Goal: Information Seeking & Learning: Learn about a topic

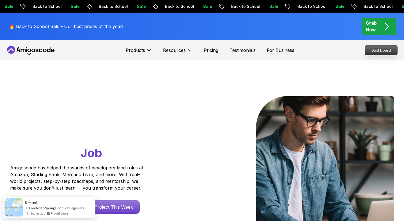
click at [375, 51] on p "Dashboard" at bounding box center [381, 50] width 32 height 10
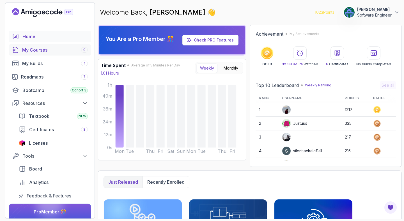
click at [57, 49] on div "My Courses 9" at bounding box center [55, 50] width 66 height 7
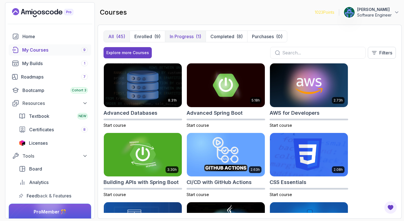
click at [194, 36] on button "In Progress (1)" at bounding box center [185, 36] width 41 height 11
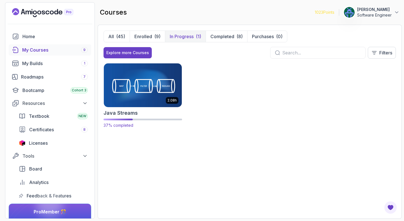
click at [144, 95] on img at bounding box center [143, 85] width 82 height 46
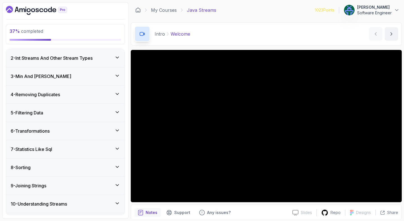
click at [94, 101] on div "4 - Removing Duplicates" at bounding box center [65, 95] width 118 height 18
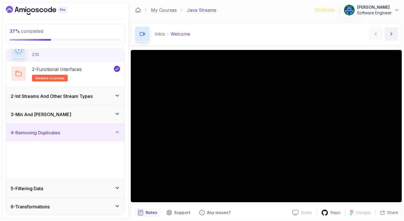
scroll to position [18, 0]
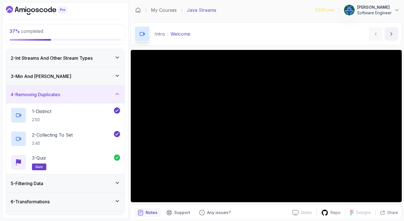
click at [94, 101] on div "4 - Removing Duplicates" at bounding box center [65, 95] width 118 height 18
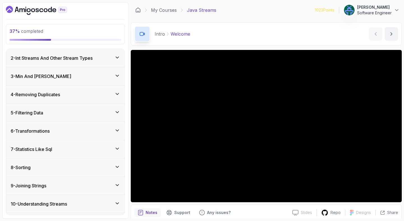
click at [92, 109] on div "5 - Filtering Data" at bounding box center [65, 113] width 118 height 18
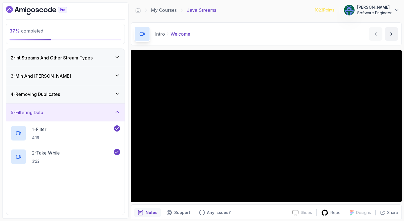
click at [92, 109] on div "5 - Filtering Data" at bounding box center [65, 112] width 109 height 7
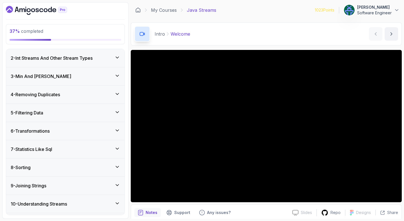
click at [104, 164] on div "8 - Sorting" at bounding box center [65, 167] width 109 height 7
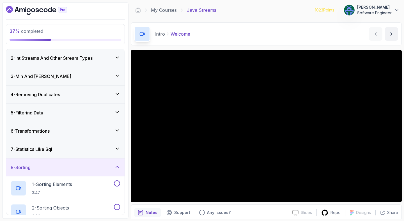
click at [104, 164] on div "8 - Sorting" at bounding box center [65, 167] width 109 height 7
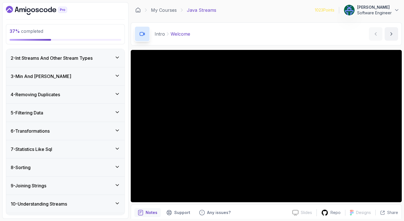
click at [102, 153] on div "7 - Statistics Like Sql" at bounding box center [65, 149] width 118 height 18
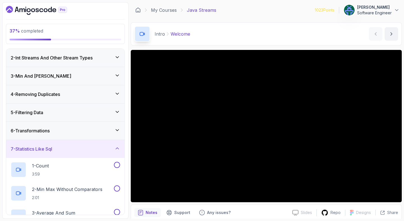
click at [102, 153] on div "7 - Statistics Like Sql" at bounding box center [65, 149] width 118 height 18
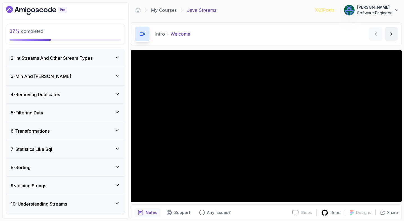
click at [103, 131] on div "6 - Transformations" at bounding box center [65, 131] width 109 height 7
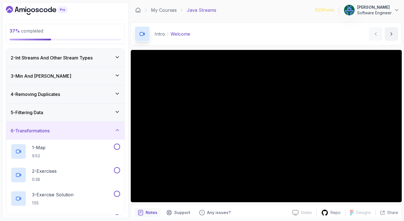
click at [103, 131] on div "6 - Transformations" at bounding box center [65, 130] width 109 height 7
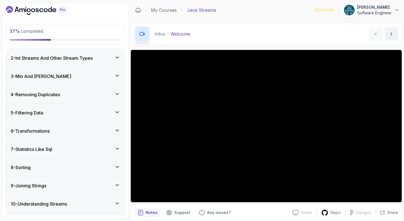
click at [103, 115] on div "5 - Filtering Data" at bounding box center [65, 112] width 109 height 7
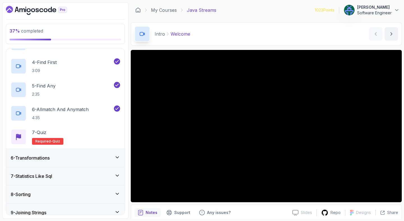
click at [82, 153] on div "6 - Transformations" at bounding box center [65, 158] width 118 height 18
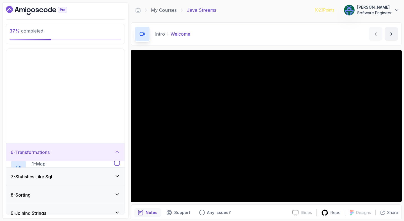
scroll to position [53, 0]
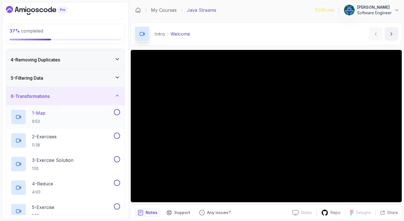
click at [77, 112] on div "1 - Map 9:53" at bounding box center [62, 117] width 102 height 16
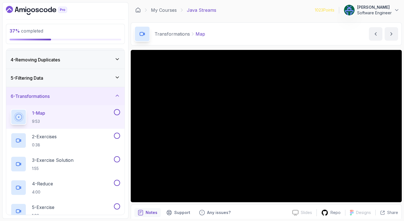
click at [270, 30] on div "Transformations Map Map by [PERSON_NAME]" at bounding box center [266, 33] width 271 height 23
click at [266, 33] on div "Transformations Map Map by [PERSON_NAME]" at bounding box center [266, 33] width 271 height 23
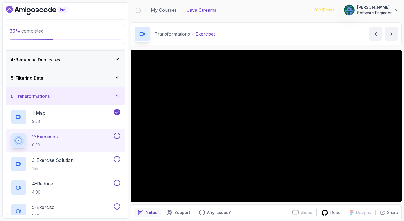
click at [248, 37] on div "Transformations Exercises Exercises by [PERSON_NAME]" at bounding box center [266, 33] width 271 height 23
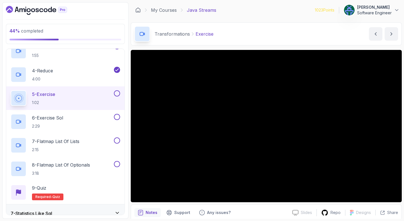
scroll to position [166, 0]
click at [266, 29] on div "Transformations Exercise Exercise by [PERSON_NAME]" at bounding box center [266, 33] width 271 height 23
